Goal: Transaction & Acquisition: Register for event/course

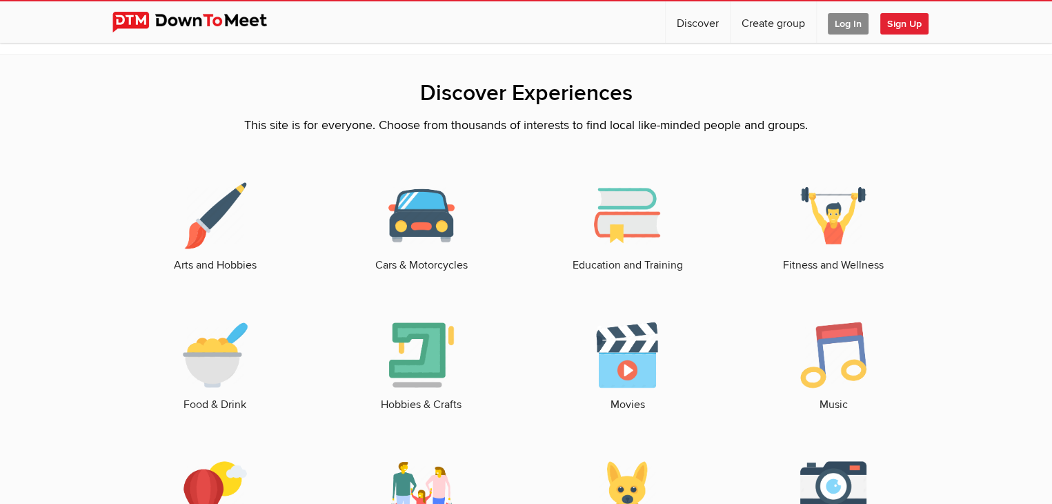
scroll to position [1862, 0]
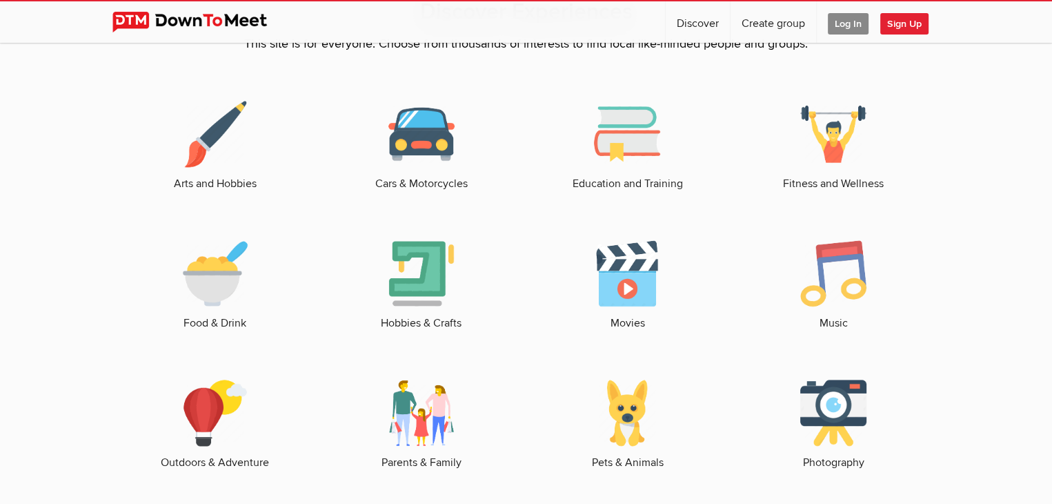
click at [203, 303] on img at bounding box center [215, 273] width 66 height 66
click at [203, 301] on img at bounding box center [215, 273] width 66 height 66
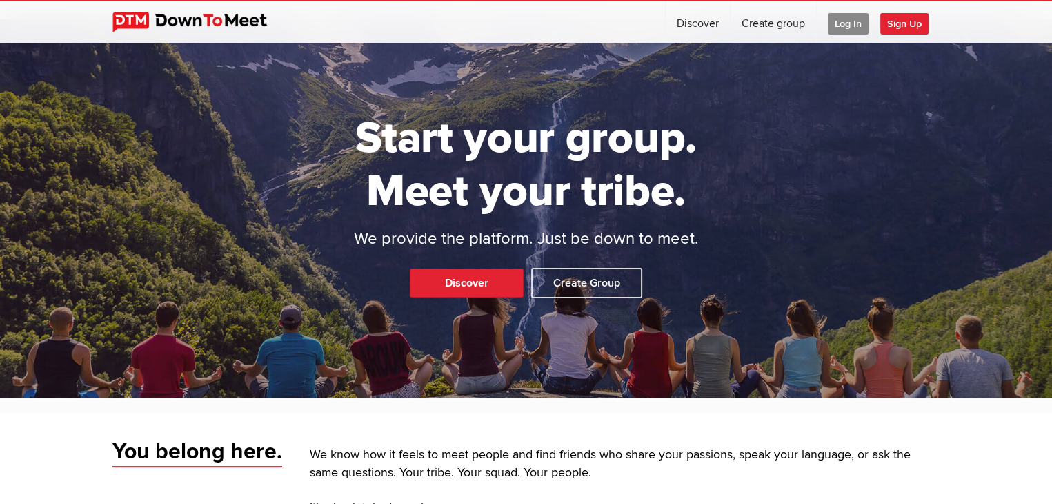
scroll to position [0, 0]
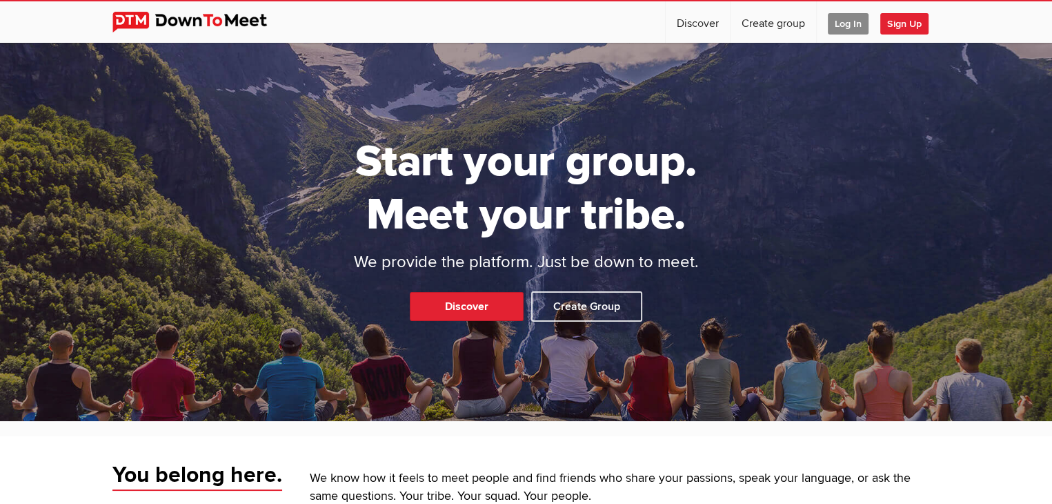
click at [214, 17] on img at bounding box center [200, 22] width 176 height 21
click at [909, 26] on span "Sign Up" at bounding box center [904, 23] width 48 height 21
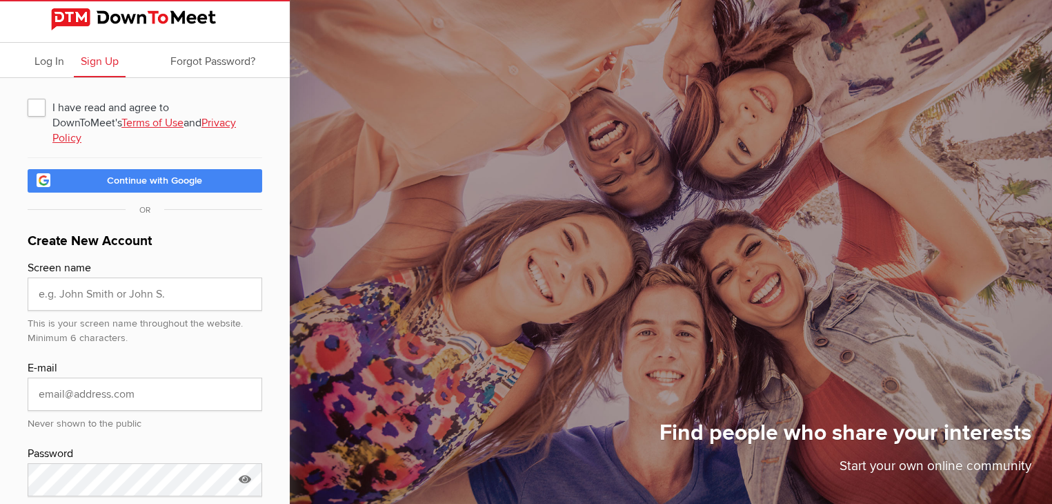
click at [32, 105] on span "I have read and agree to DownToMeet's Terms of Use and Privacy Policy" at bounding box center [145, 107] width 235 height 25
click at [28, 95] on input "I have read and agree to DownToMeet's Terms of Use and Privacy Policy" at bounding box center [27, 94] width 1 height 1
checkbox input "true"
click at [179, 175] on span "Continue with Google" at bounding box center [154, 181] width 95 height 12
click at [216, 169] on link "Continue with Google" at bounding box center [145, 180] width 235 height 23
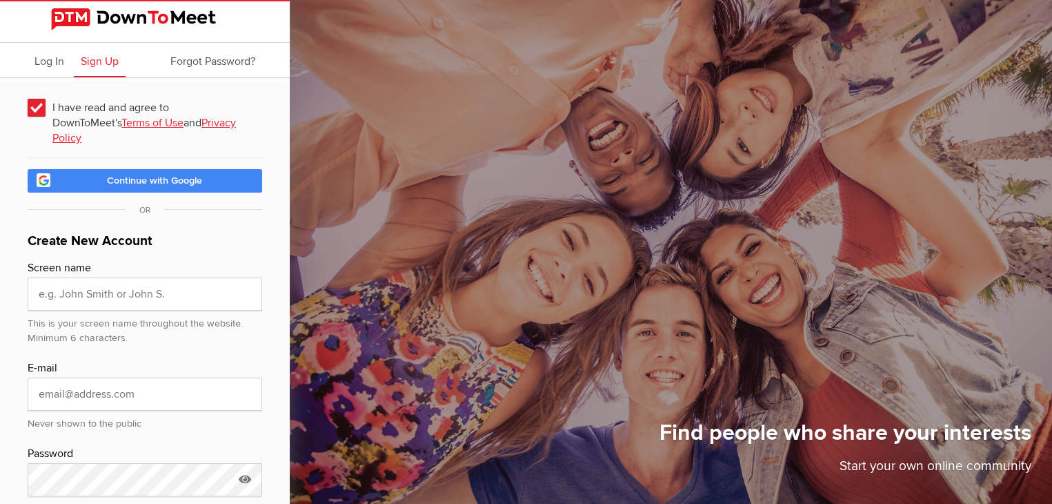
click at [200, 26] on img at bounding box center [145, 19] width 188 height 22
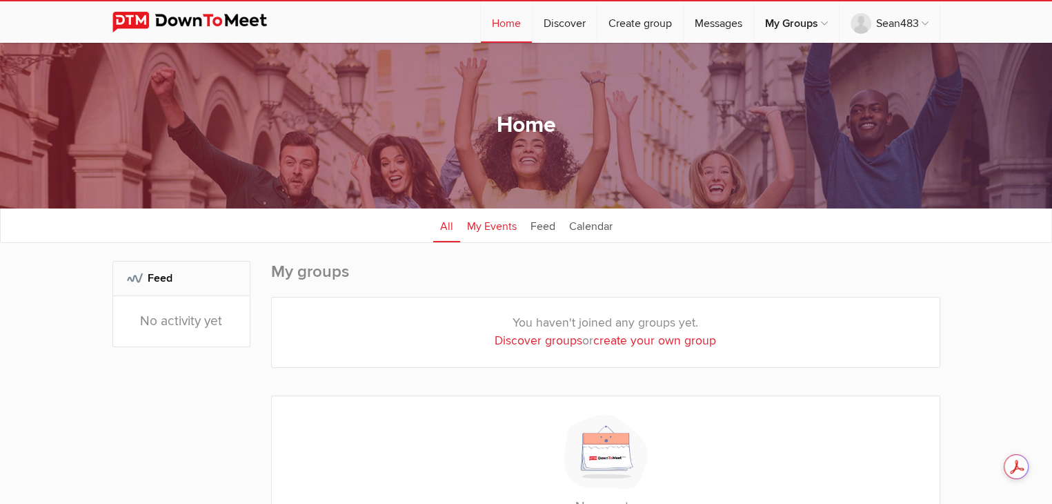
click at [491, 230] on link "My Events" at bounding box center [491, 225] width 63 height 34
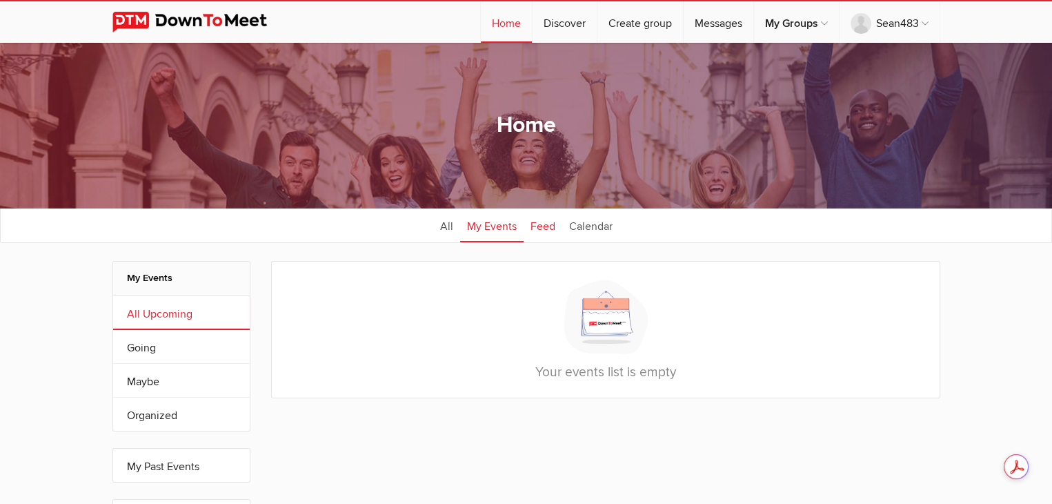
click at [555, 228] on link "Feed" at bounding box center [543, 225] width 39 height 34
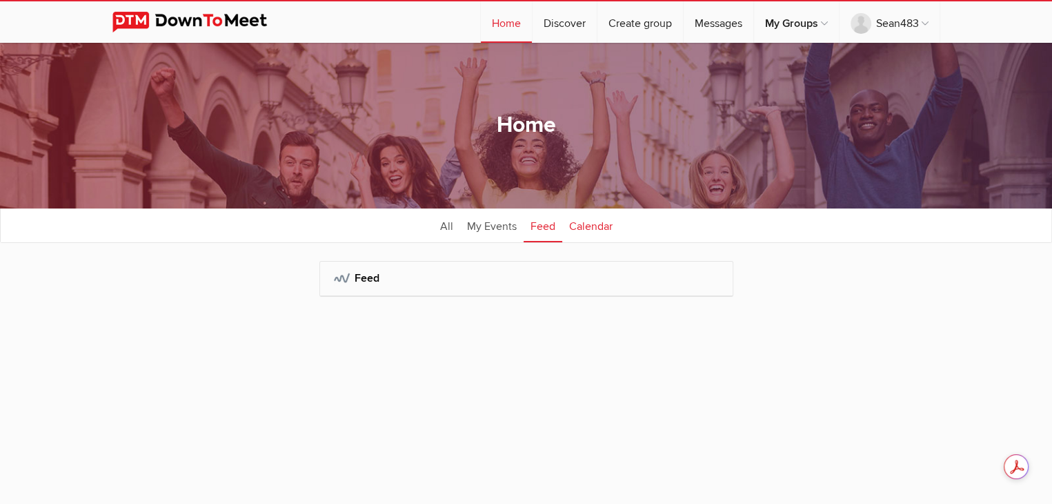
click at [588, 225] on link "Calendar" at bounding box center [590, 225] width 57 height 34
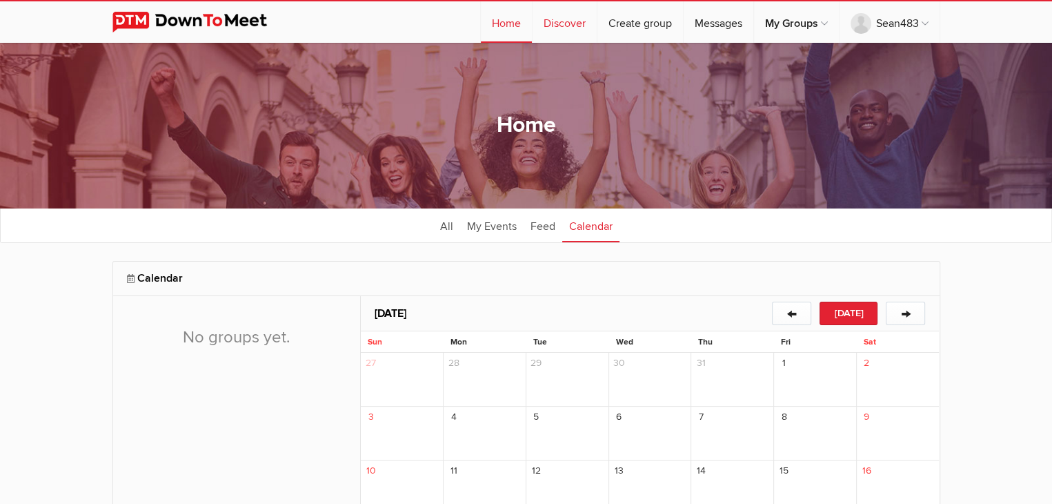
click at [550, 26] on link "Discover" at bounding box center [565, 21] width 64 height 41
select select "null"
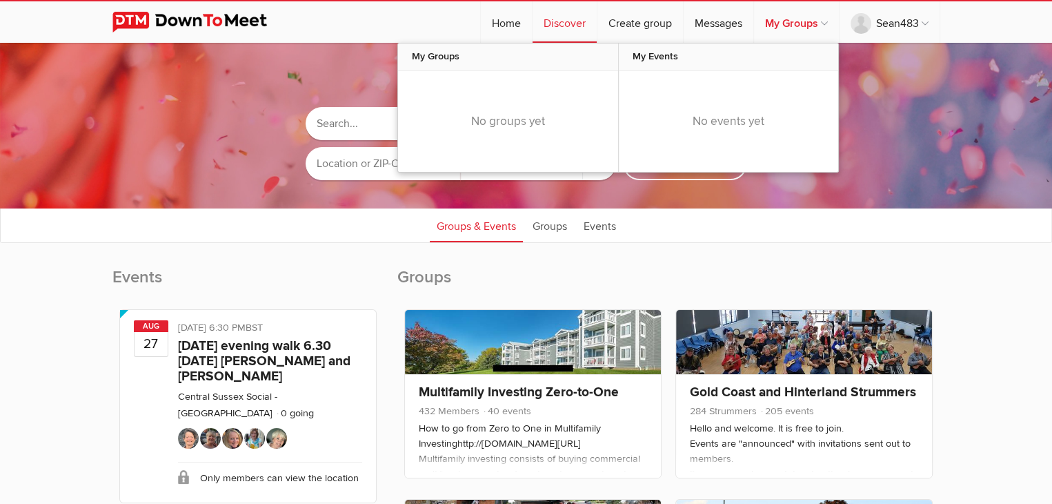
click at [827, 24] on link "My Groups" at bounding box center [796, 21] width 85 height 41
click at [827, 23] on link "My Groups" at bounding box center [796, 21] width 85 height 41
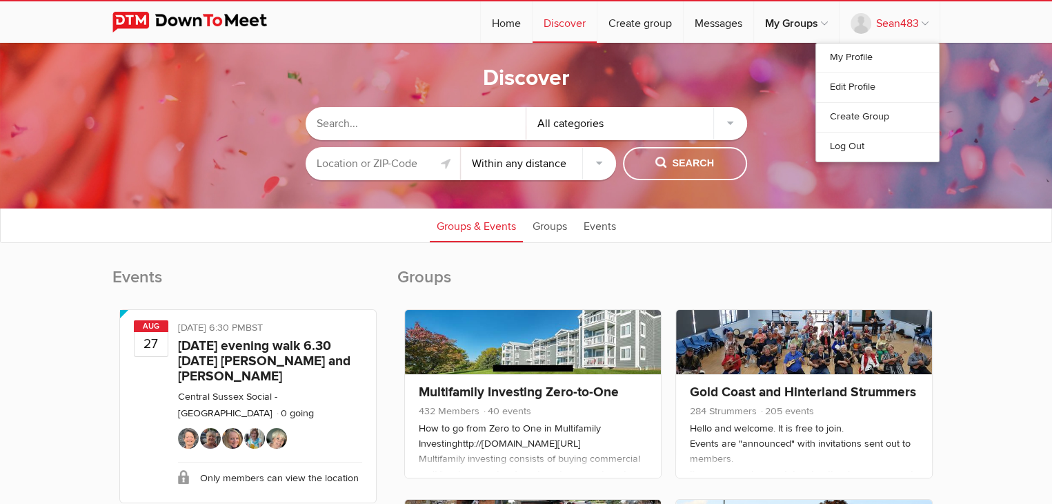
click at [913, 28] on link "Sean483" at bounding box center [889, 21] width 100 height 41
click at [880, 54] on link "My Profile" at bounding box center [877, 57] width 123 height 29
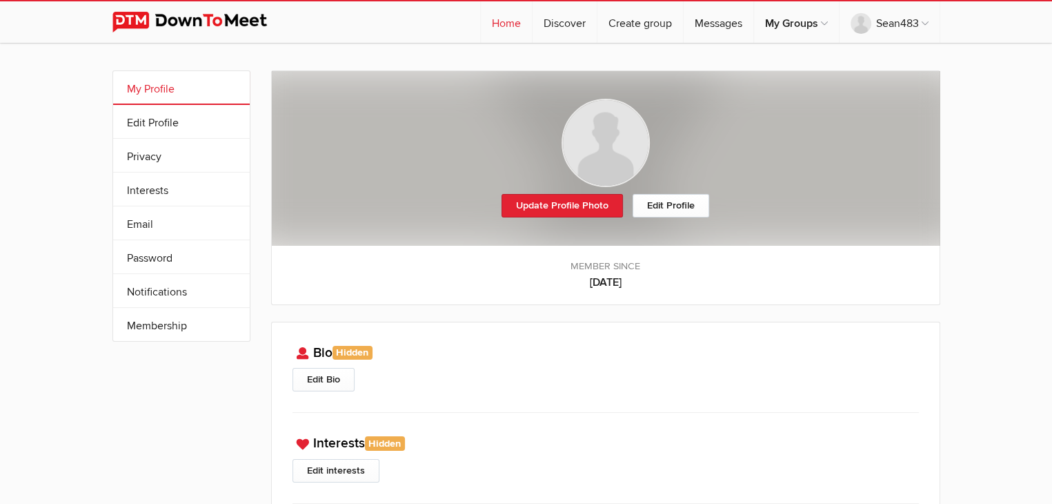
click at [502, 24] on link "Home" at bounding box center [506, 21] width 51 height 41
